Goal: Information Seeking & Learning: Learn about a topic

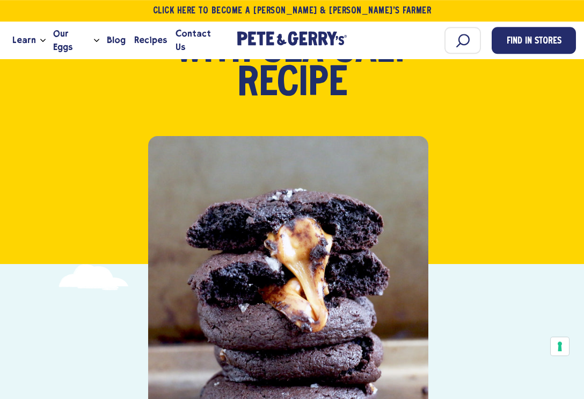
scroll to position [198, 0]
click at [152, 45] on span "Recipes" at bounding box center [150, 39] width 33 height 13
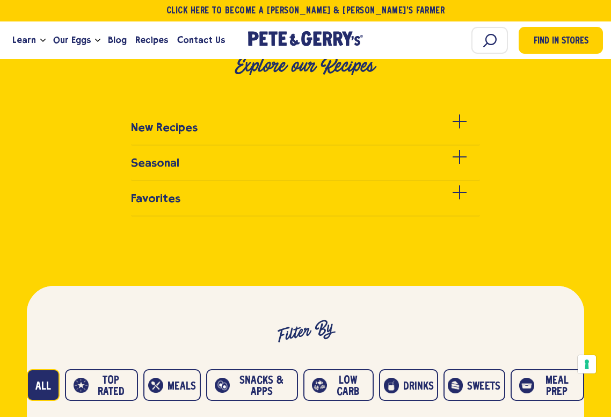
scroll to position [356, 0]
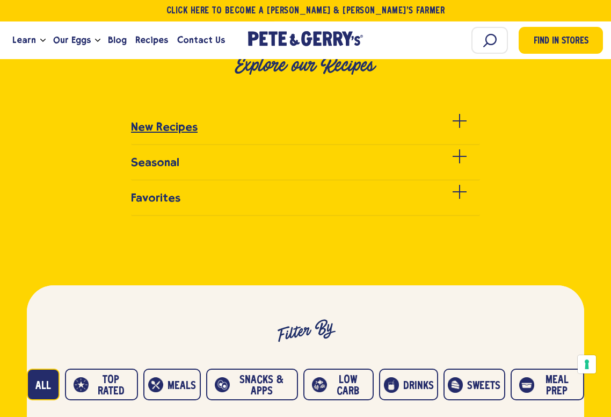
click at [192, 133] on h3 "New Recipes" at bounding box center [164, 126] width 67 height 13
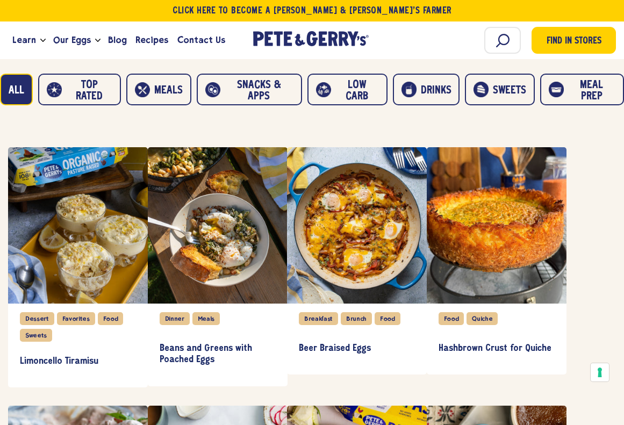
scroll to position [777, 0]
click at [508, 352] on link "Hashbrown Crust for Quiche" at bounding box center [496, 348] width 116 height 31
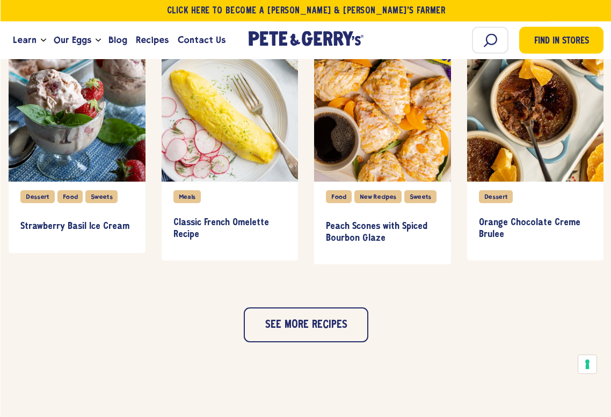
scroll to position [1374, 0]
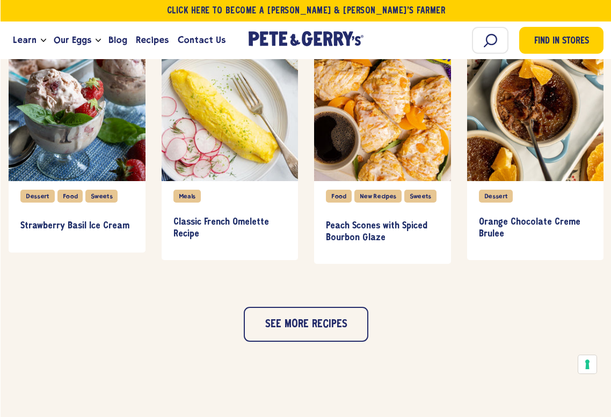
click at [315, 307] on button "See more recipes" at bounding box center [305, 324] width 125 height 35
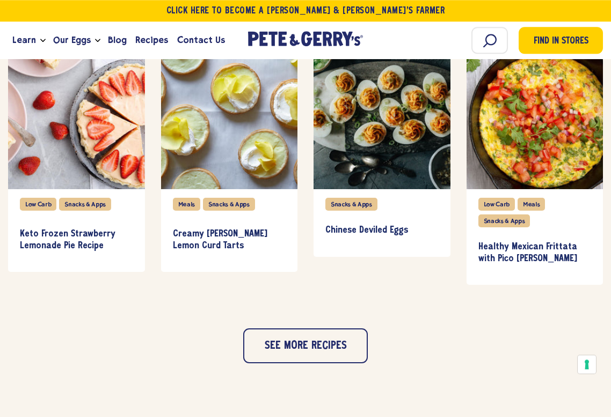
scroll to position [1876, 0]
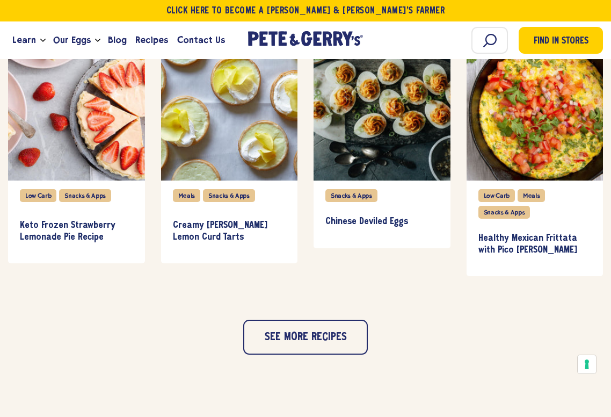
click at [314, 338] on button "See more recipes" at bounding box center [305, 337] width 125 height 35
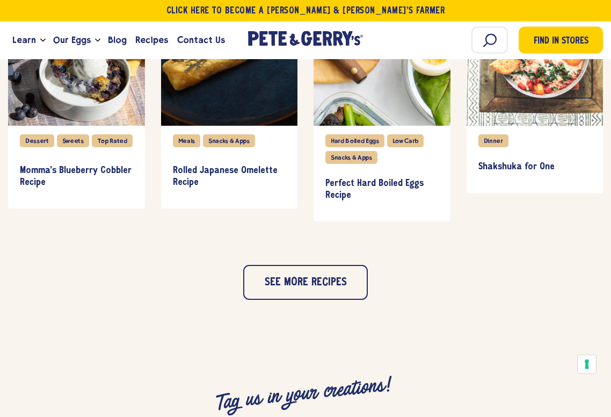
scroll to position [2449, 0]
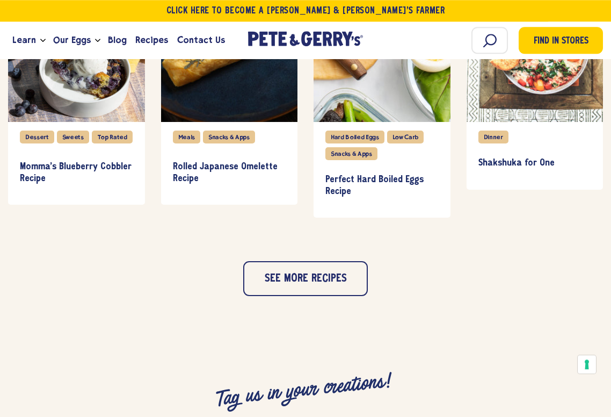
click at [329, 284] on button "See more recipes" at bounding box center [305, 278] width 125 height 35
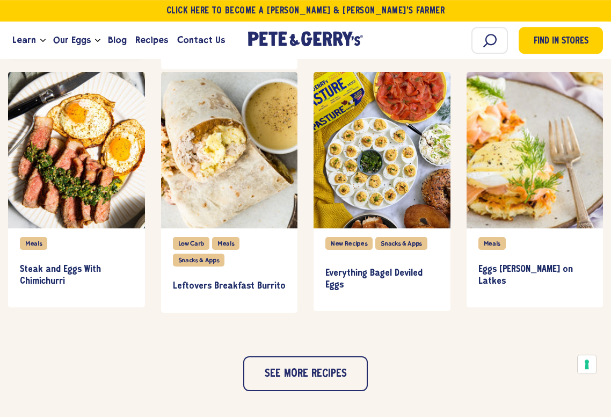
scroll to position [2866, 0]
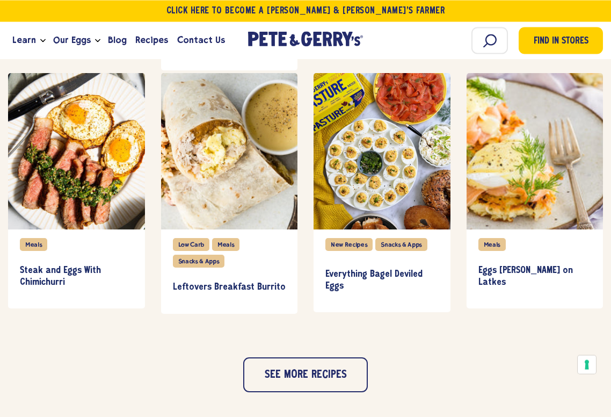
click at [317, 384] on button "See more recipes" at bounding box center [305, 374] width 125 height 35
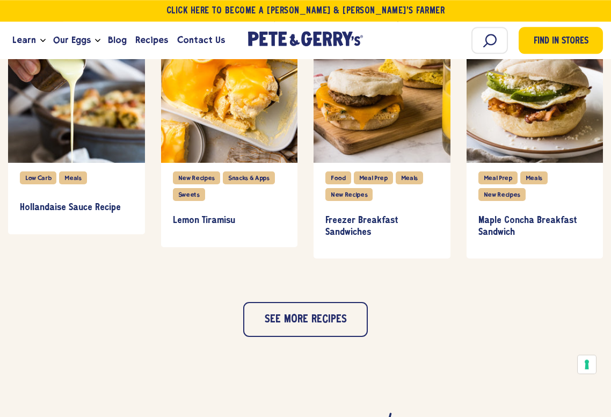
scroll to position [3440, 0]
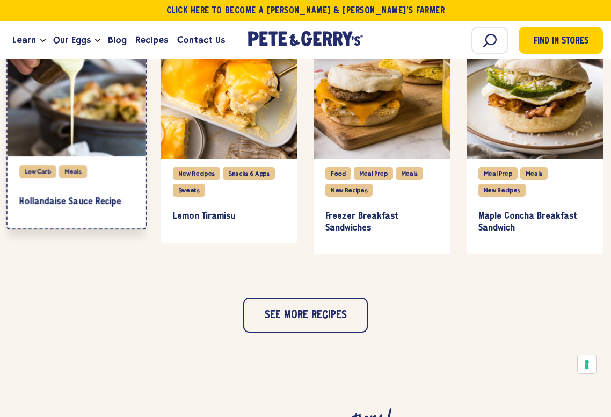
click at [77, 122] on div "item" at bounding box center [77, 77] width 138 height 158
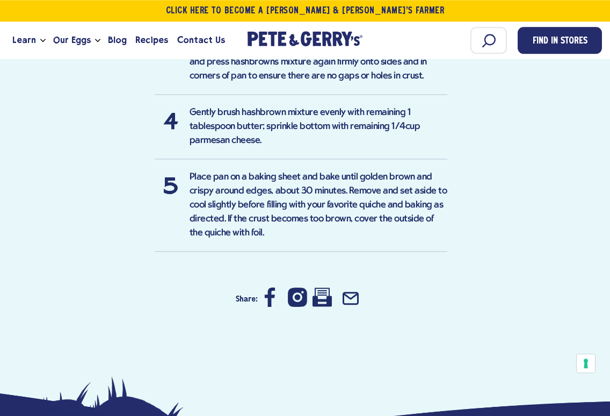
scroll to position [907, 0]
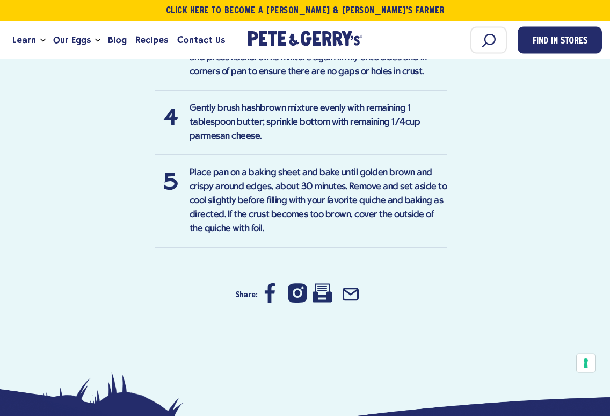
click at [328, 293] on icon at bounding box center [322, 292] width 19 height 19
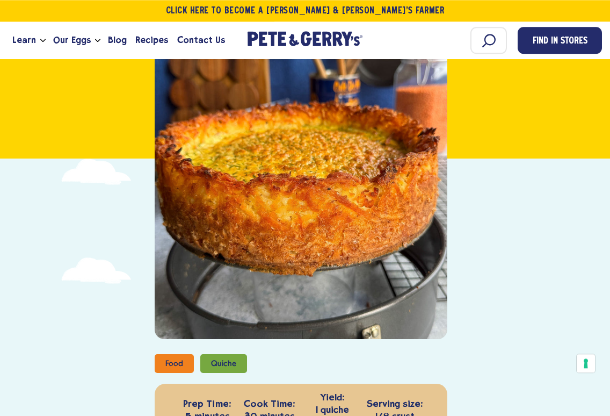
scroll to position [0, 0]
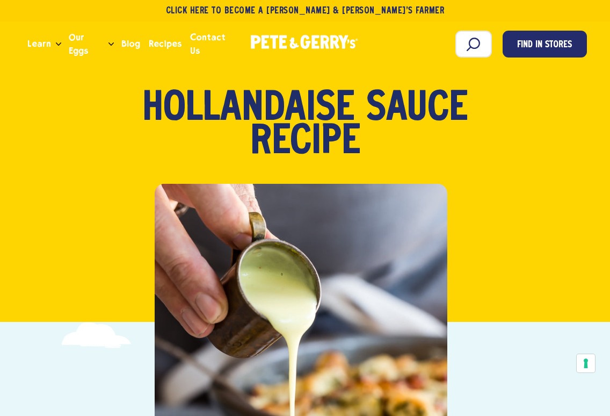
scroll to position [17, 0]
